Goal: Task Accomplishment & Management: Manage account settings

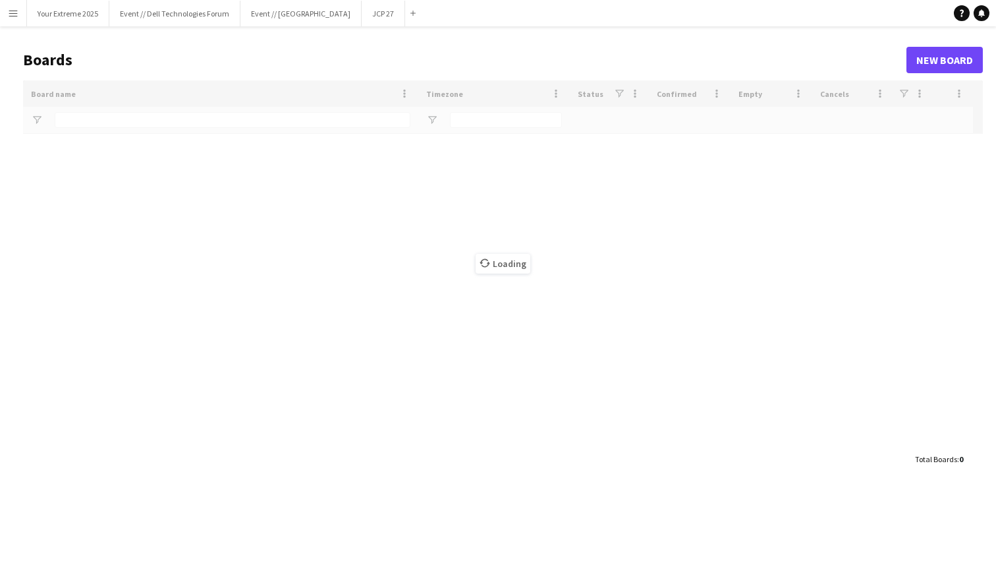
type input "****"
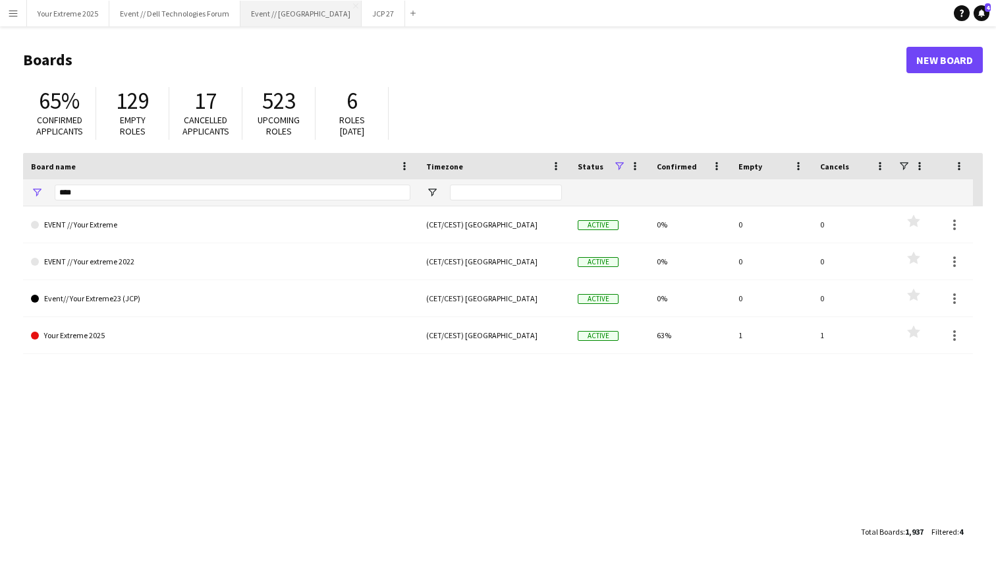
click at [299, 16] on button "Event // [GEOGRAPHIC_DATA]" at bounding box center [301, 14] width 121 height 26
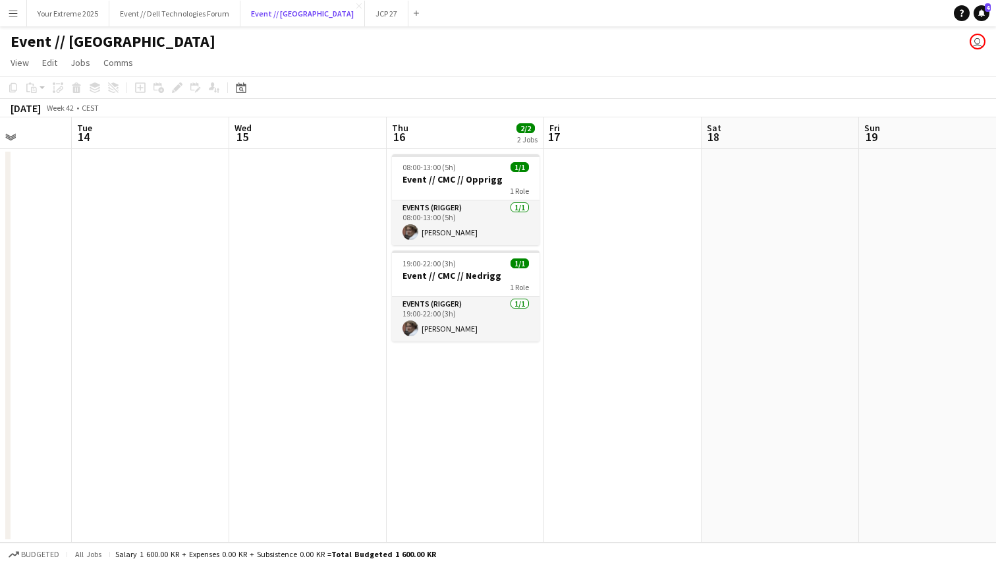
scroll to position [0, 562]
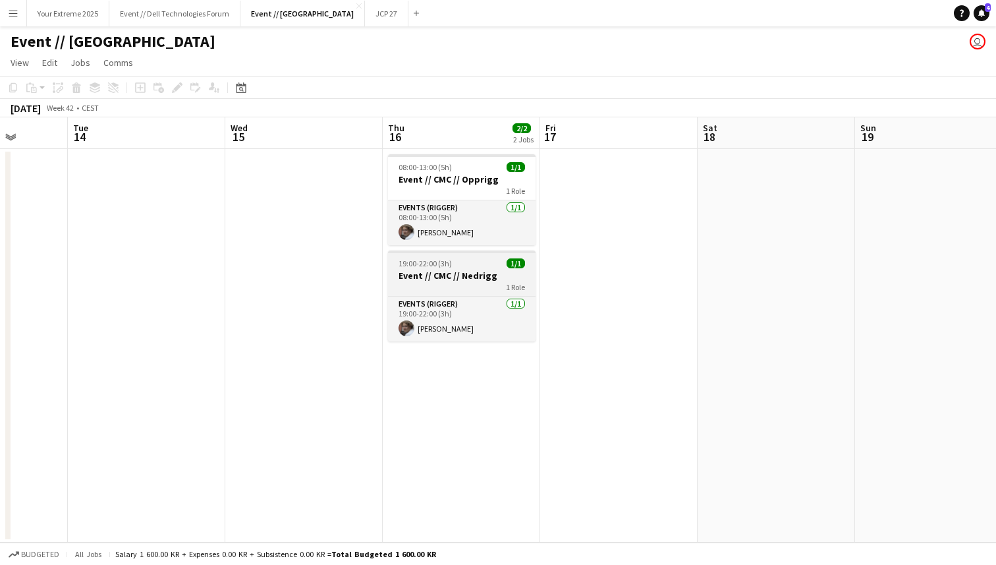
click at [441, 270] on h3 "Event // CMC // Nedrigg" at bounding box center [462, 276] width 148 height 12
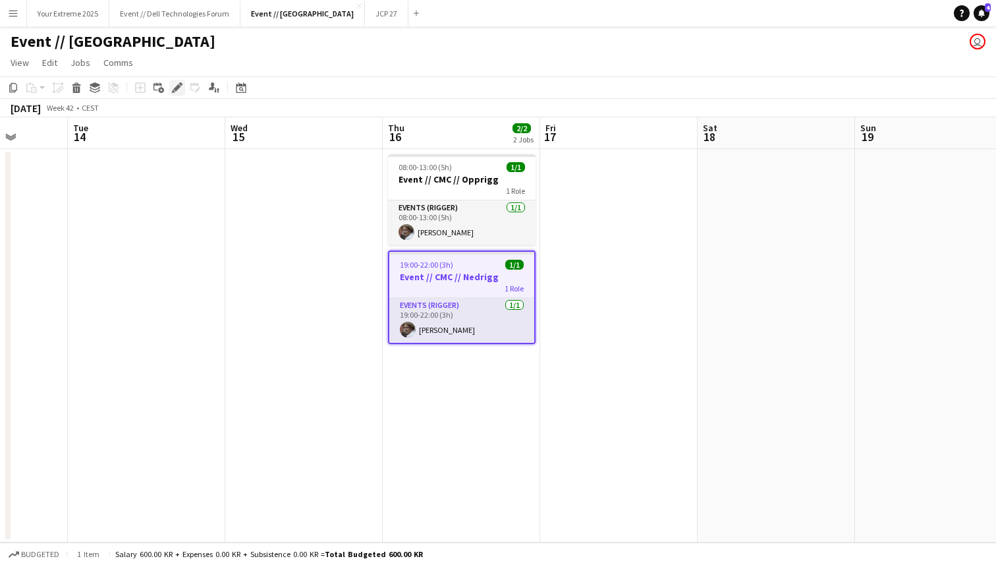
click at [173, 82] on icon "Edit" at bounding box center [177, 87] width 11 height 11
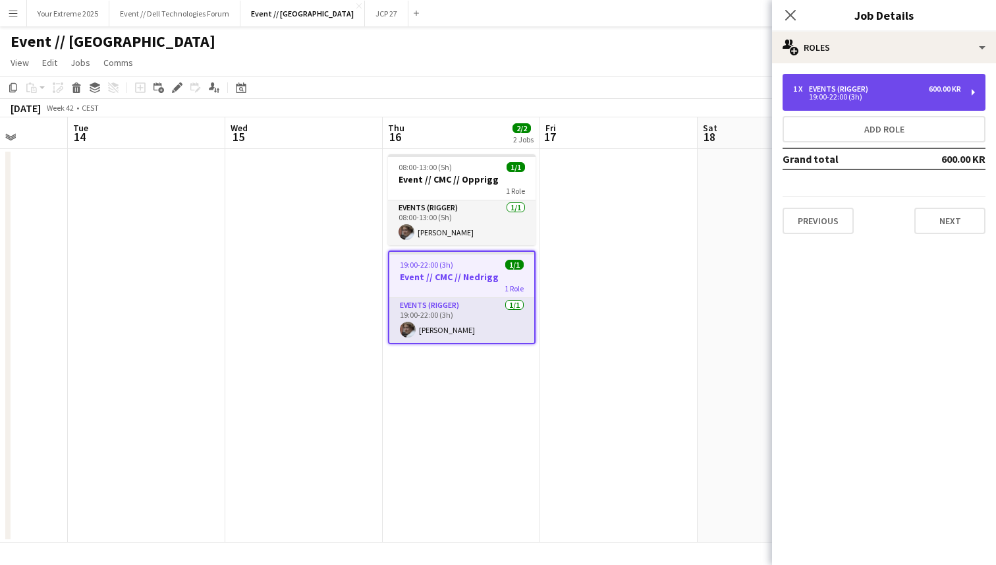
click at [866, 89] on div "Events (Rigger)" at bounding box center [841, 88] width 65 height 9
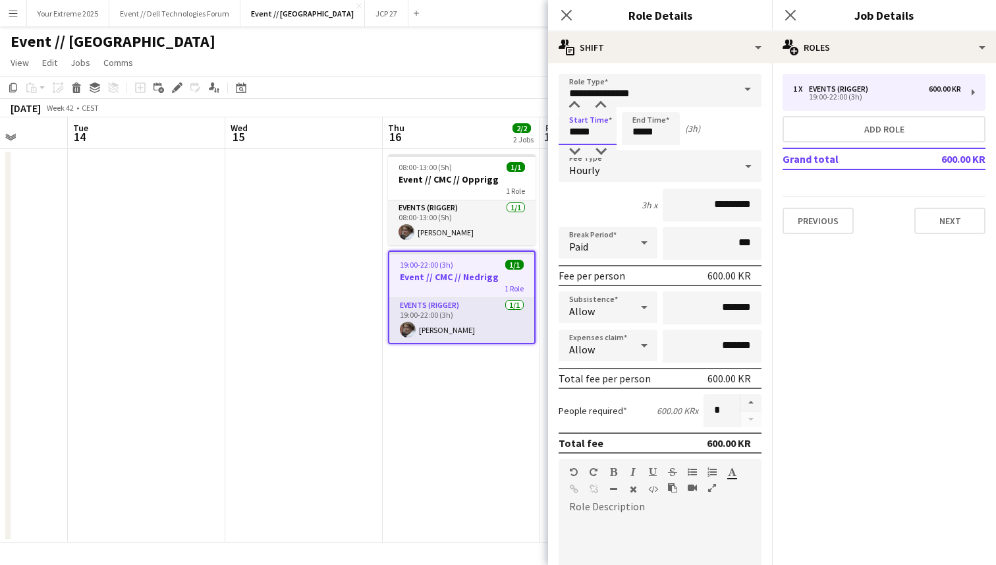
click at [574, 130] on input "*****" at bounding box center [588, 128] width 58 height 33
click at [574, 149] on div at bounding box center [575, 151] width 26 height 13
click at [602, 103] on div at bounding box center [601, 105] width 26 height 13
type input "*****"
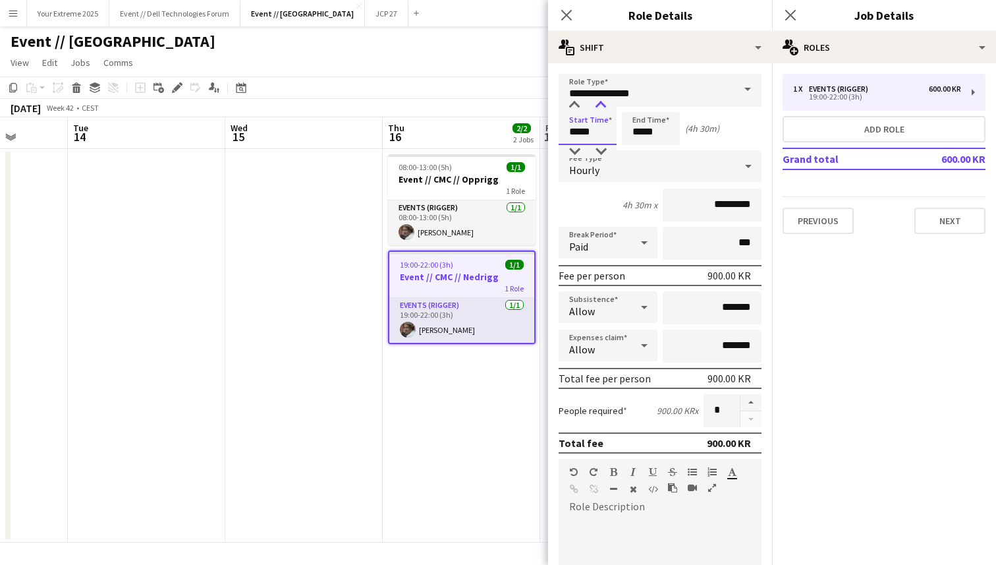
click at [602, 103] on div at bounding box center [601, 105] width 26 height 13
click at [712, 129] on div "(4h 30m)" at bounding box center [702, 129] width 34 height 12
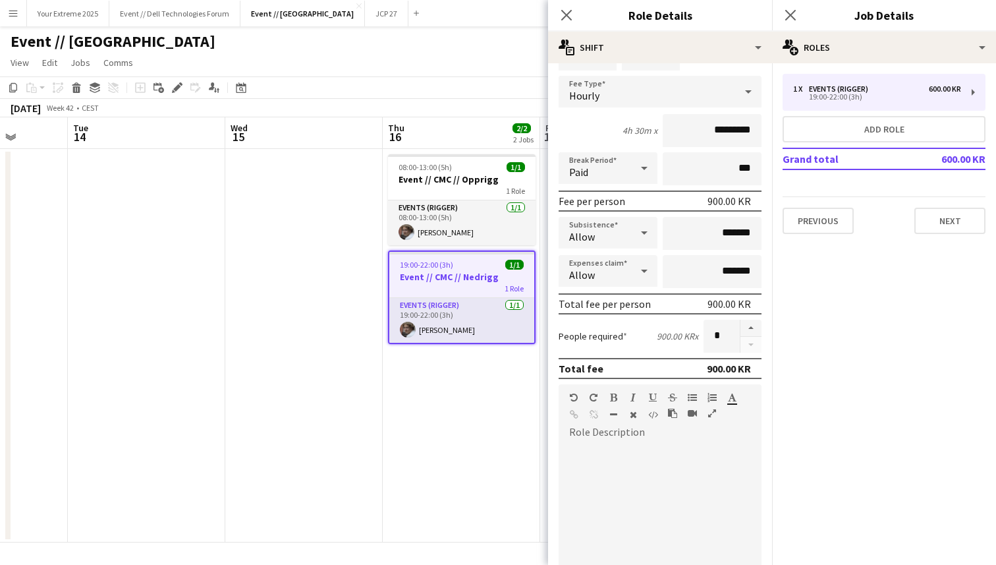
scroll to position [0, 0]
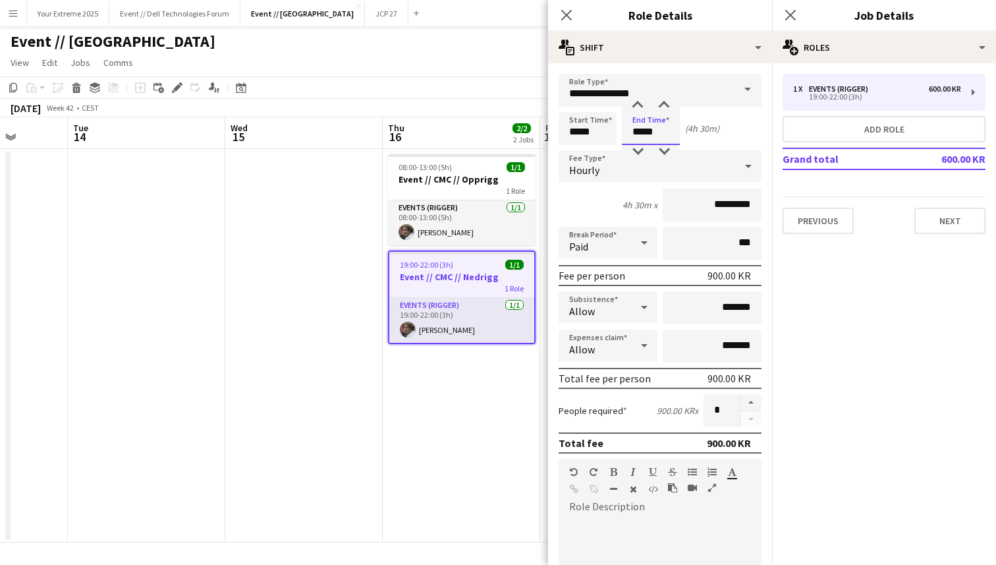
click at [638, 132] on input "*****" at bounding box center [651, 128] width 58 height 33
type input "*****"
click at [638, 146] on div at bounding box center [638, 151] width 26 height 13
click at [623, 197] on div "3h 30m x *********" at bounding box center [660, 204] width 203 height 33
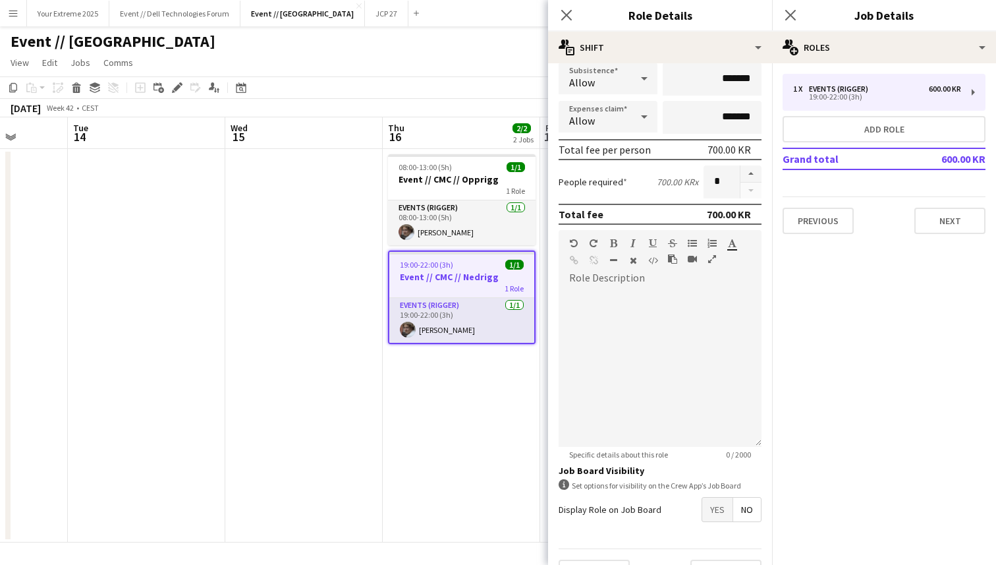
scroll to position [260, 0]
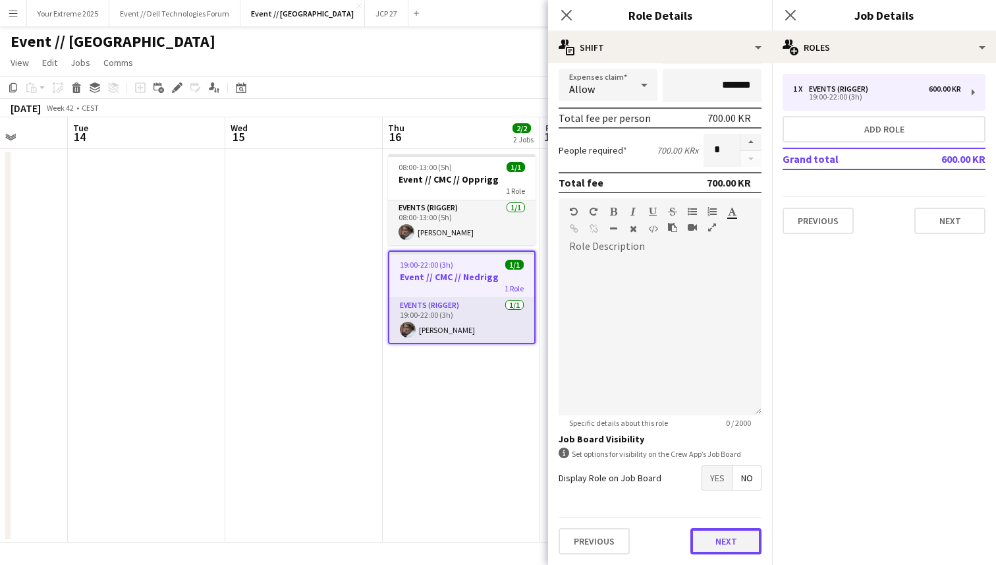
click at [722, 553] on button "Next" at bounding box center [726, 541] width 71 height 26
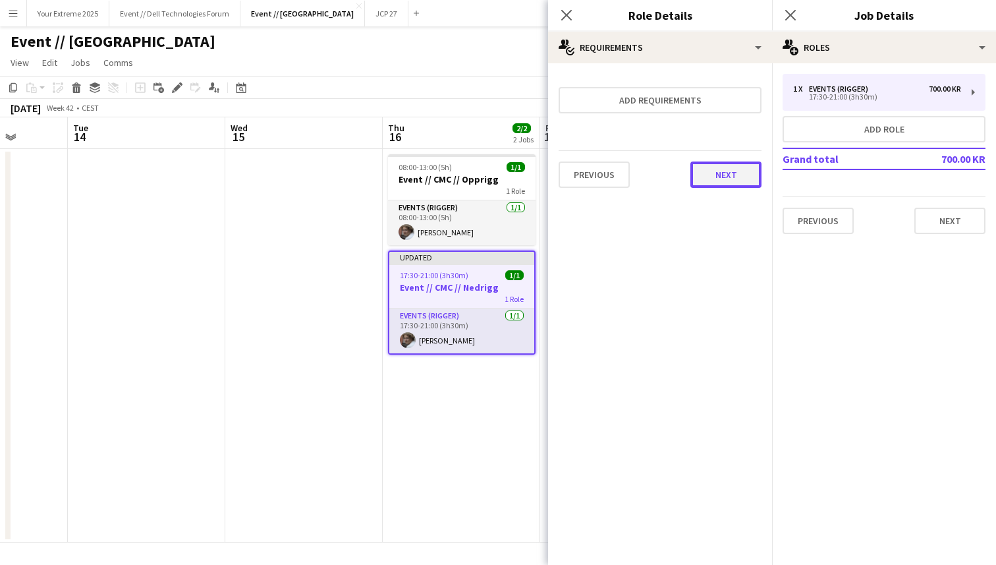
click at [724, 177] on button "Next" at bounding box center [726, 174] width 71 height 26
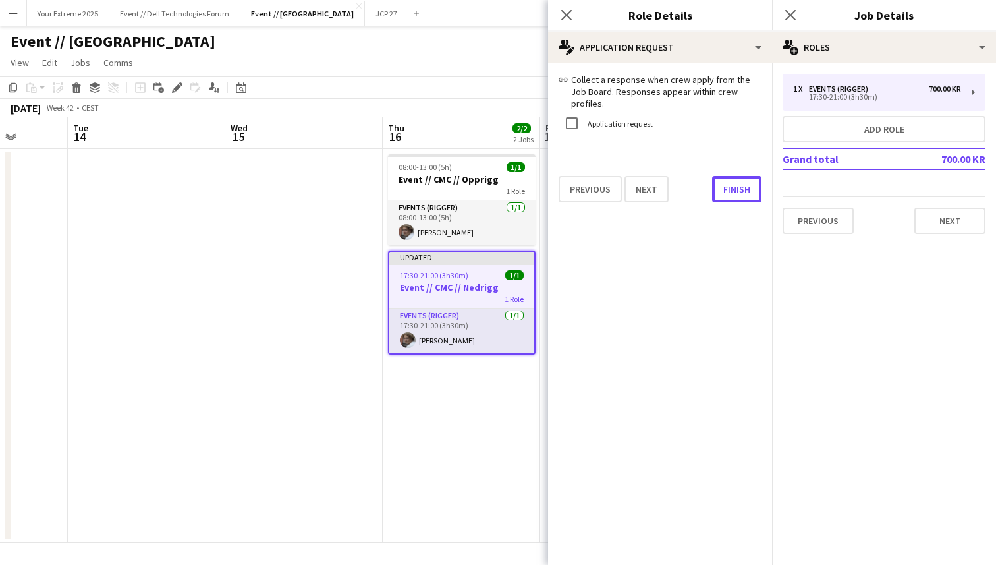
click at [724, 177] on button "Finish" at bounding box center [736, 189] width 49 height 26
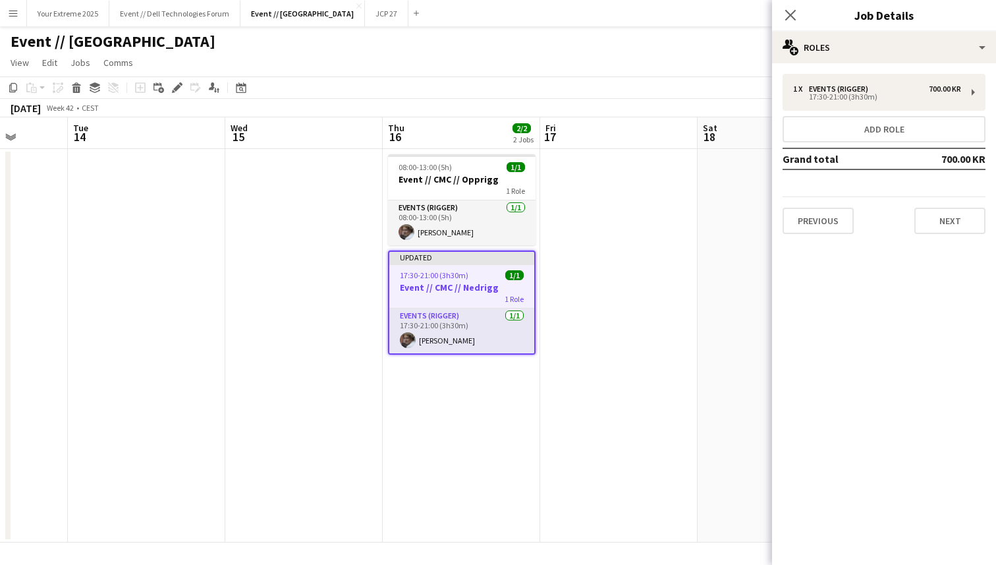
click at [671, 266] on app-date-cell at bounding box center [619, 345] width 158 height 393
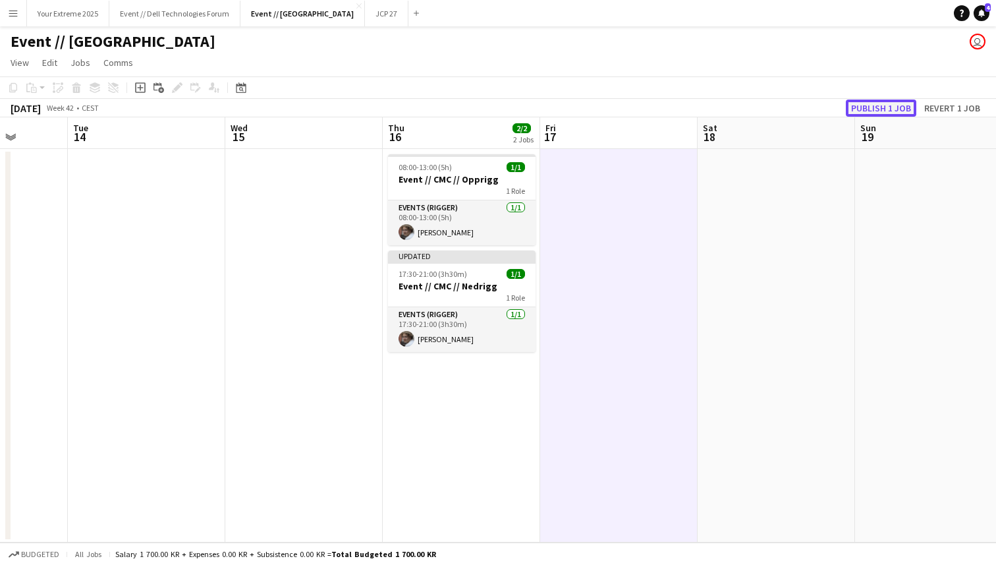
click at [891, 105] on button "Publish 1 job" at bounding box center [881, 108] width 71 height 17
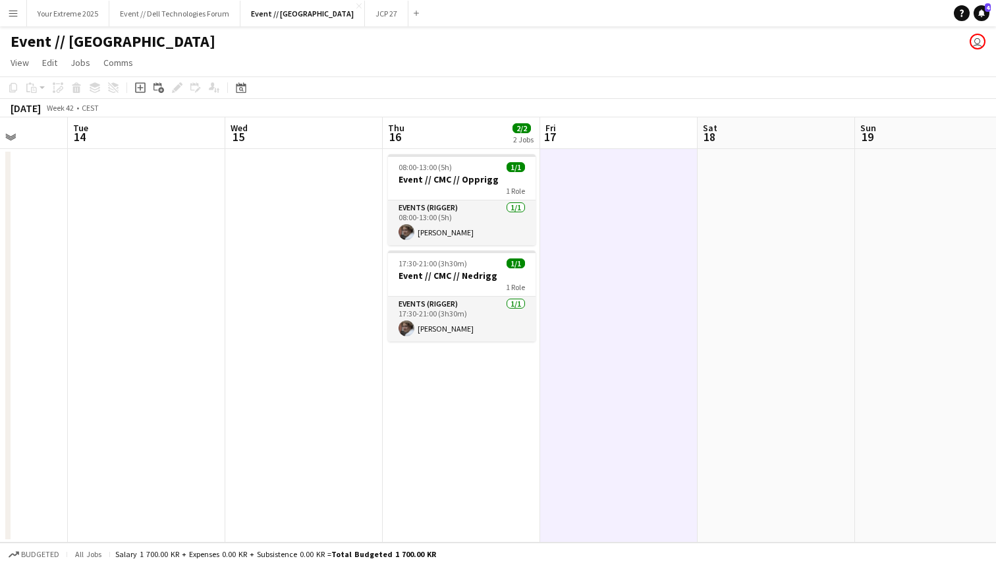
click at [349, 248] on app-date-cell at bounding box center [304, 345] width 158 height 393
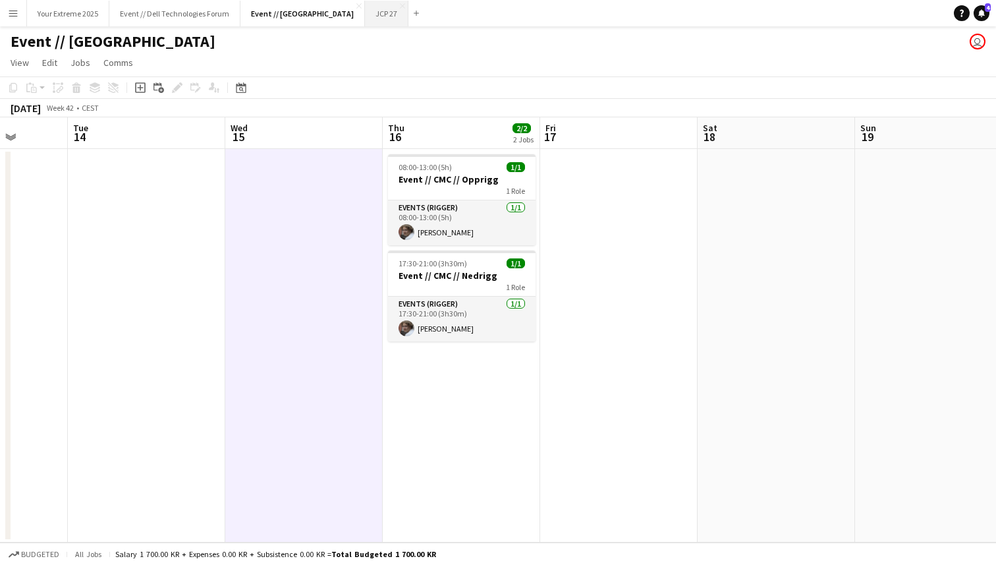
click at [365, 7] on button "JCP 27 Close" at bounding box center [386, 14] width 43 height 26
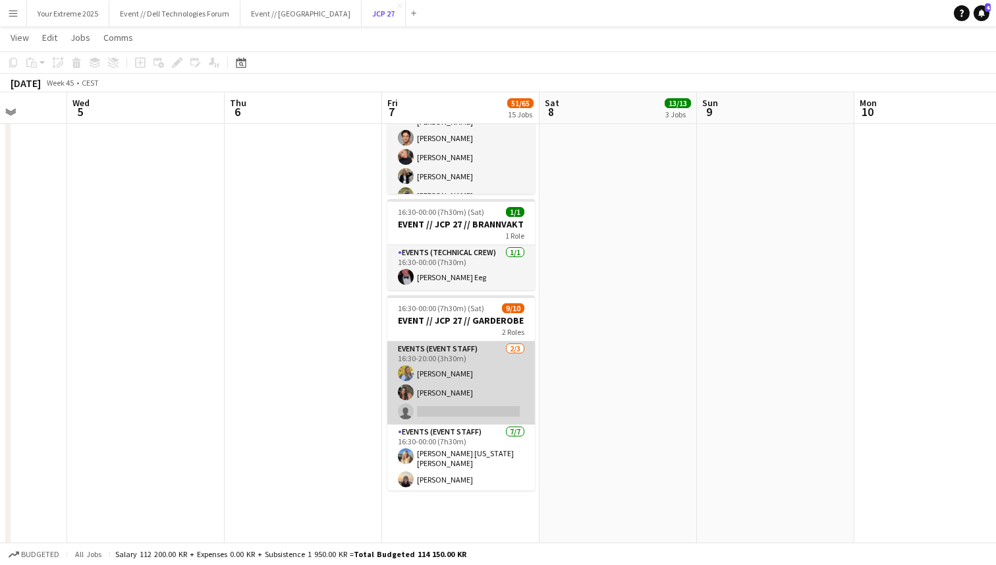
scroll to position [98, 0]
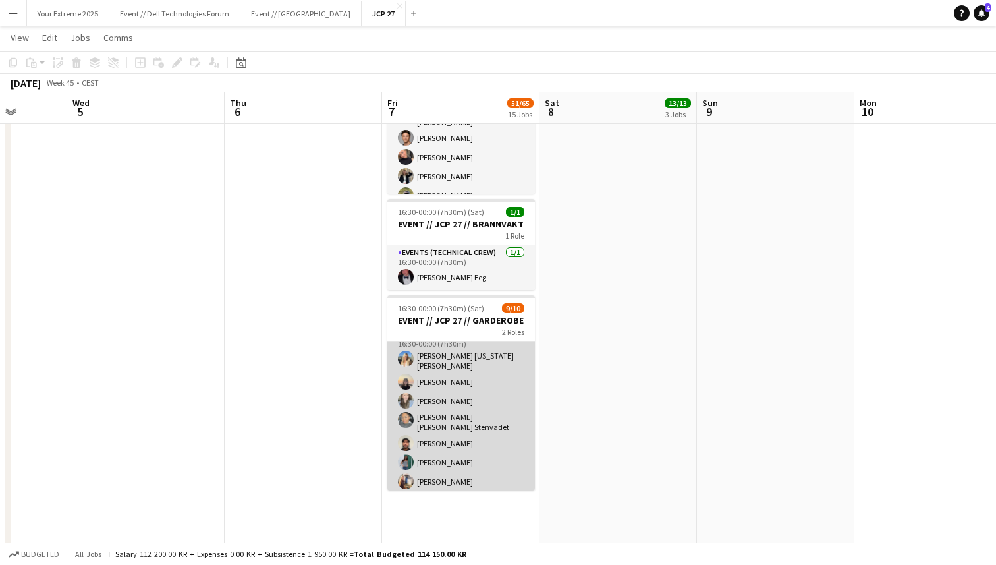
click at [453, 471] on app-card-role "Events (Event Staff) [DATE] 16:30-00:00 (7h30m) [PERSON_NAME] [US_STATE] [PERSO…" at bounding box center [462, 410] width 148 height 167
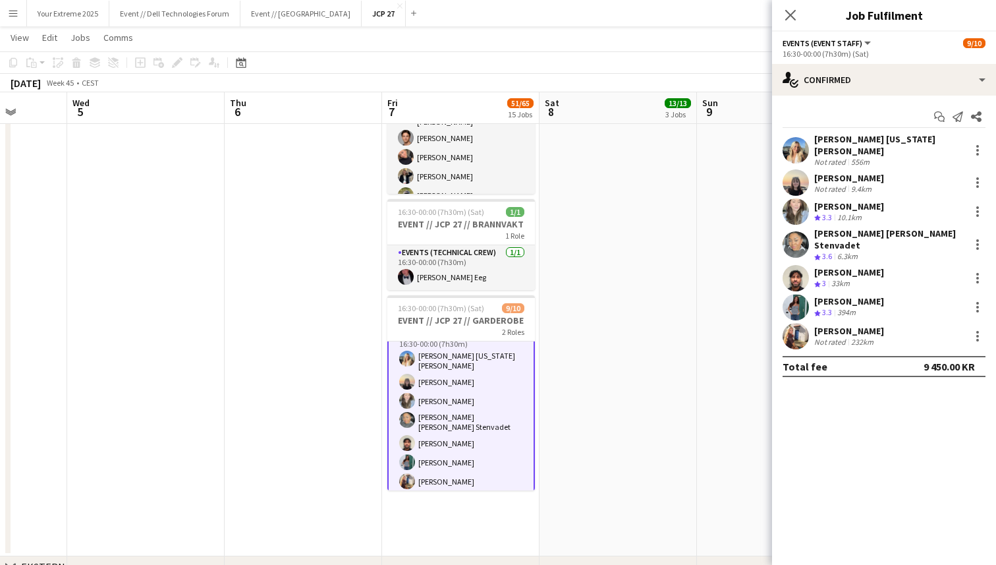
click at [792, 323] on app-user-avatar at bounding box center [796, 336] width 26 height 26
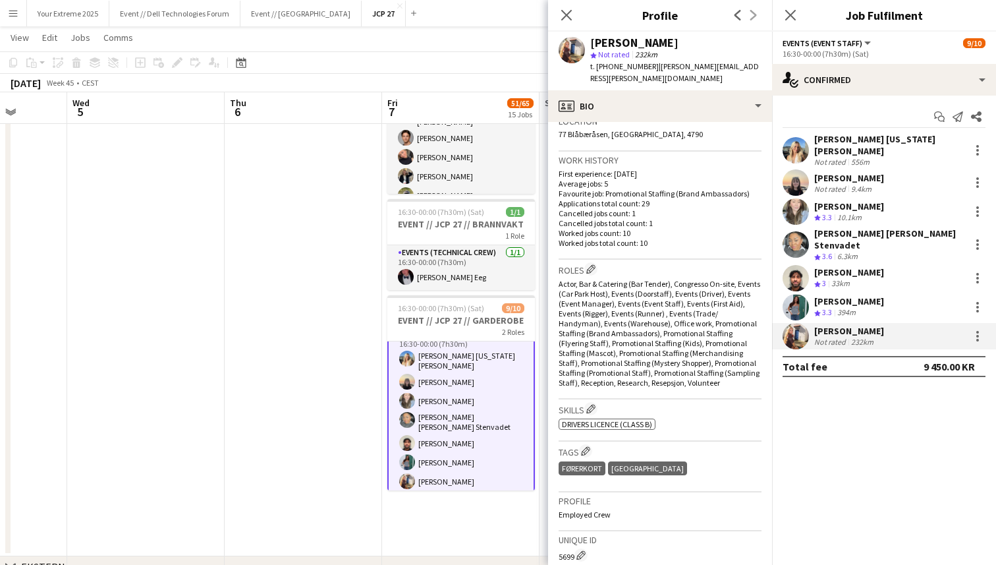
scroll to position [295, 0]
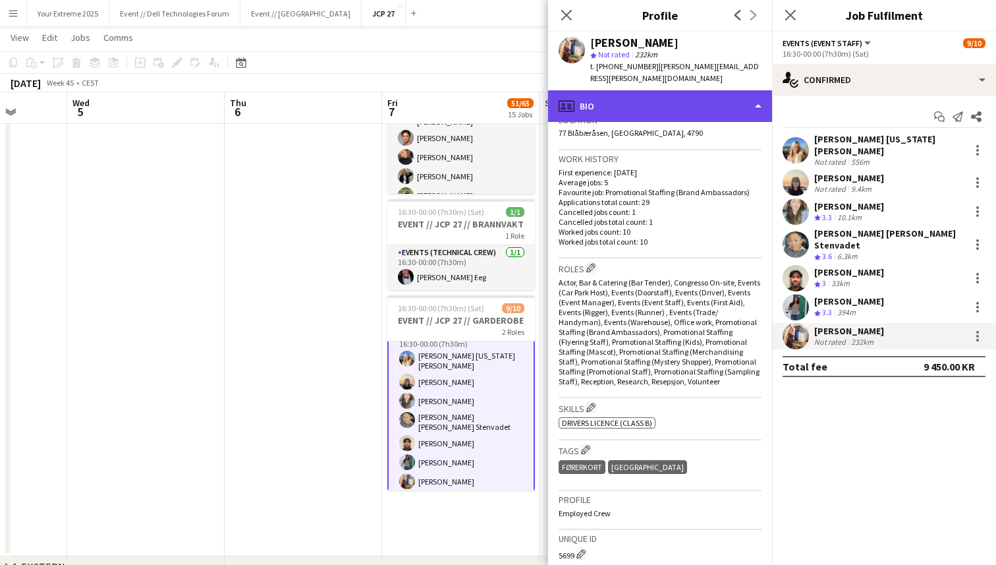
click at [724, 97] on div "profile Bio" at bounding box center [660, 106] width 224 height 32
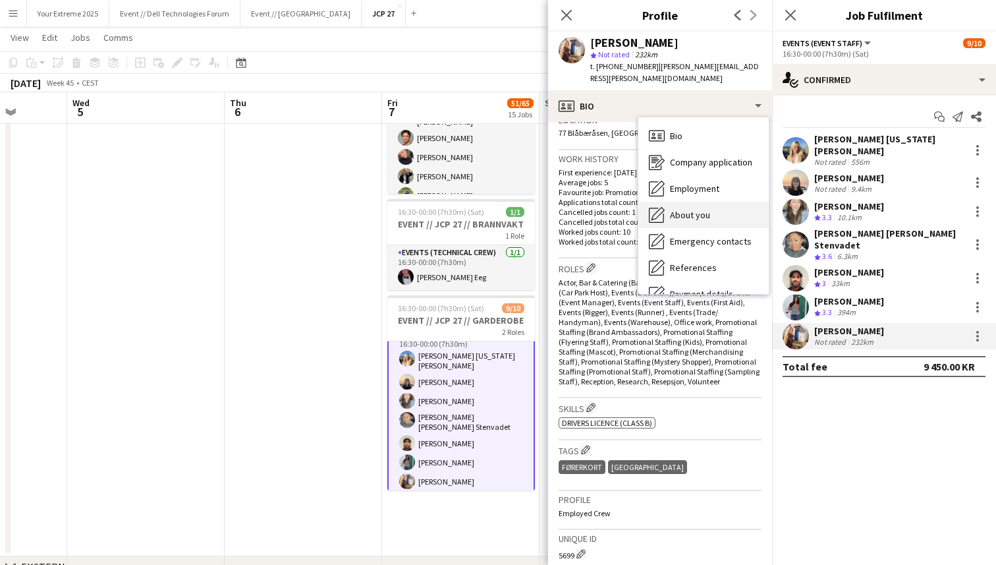
click at [716, 204] on div "About you About you" at bounding box center [704, 215] width 130 height 26
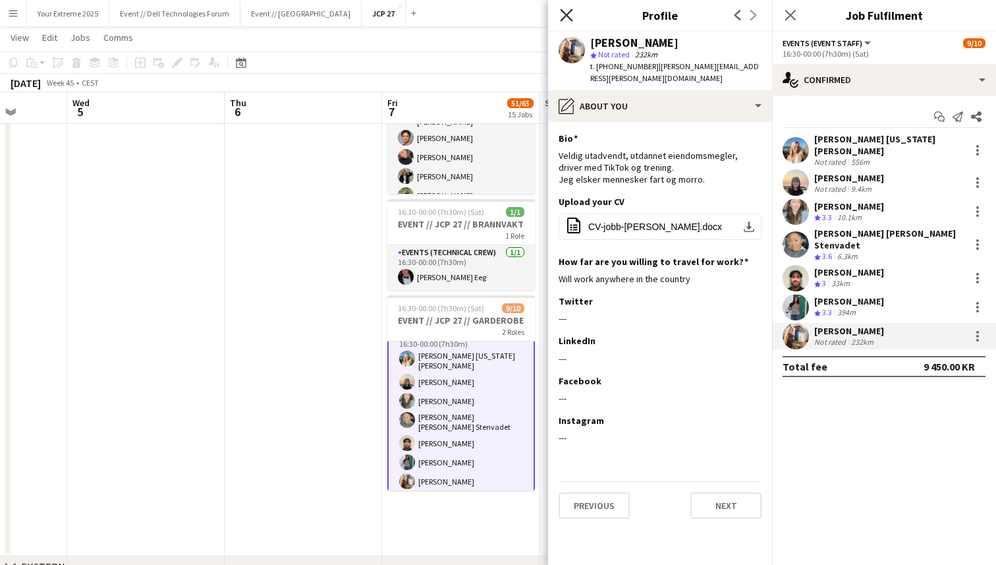
click at [563, 13] on icon "Close pop-in" at bounding box center [566, 15] width 13 height 13
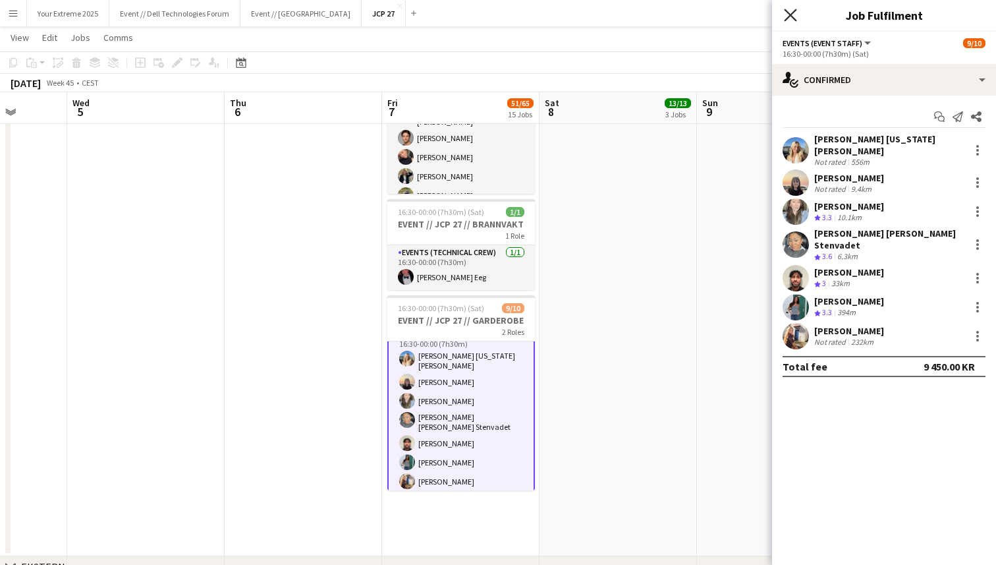
click at [794, 15] on icon "Close pop-in" at bounding box center [790, 15] width 13 height 13
